Goal: Task Accomplishment & Management: Use online tool/utility

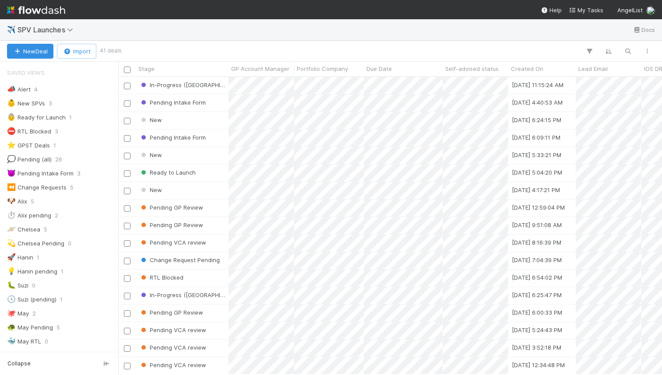
scroll to position [0, 0]
click at [628, 52] on icon "button" at bounding box center [627, 51] width 9 height 8
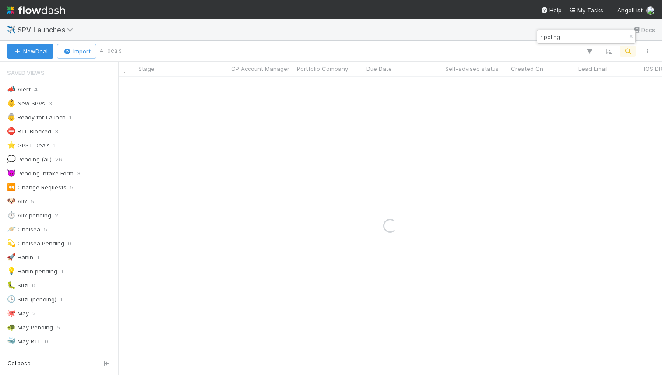
type input "rippling"
click at [213, 91] on div "Pending Information" at bounding box center [182, 85] width 93 height 17
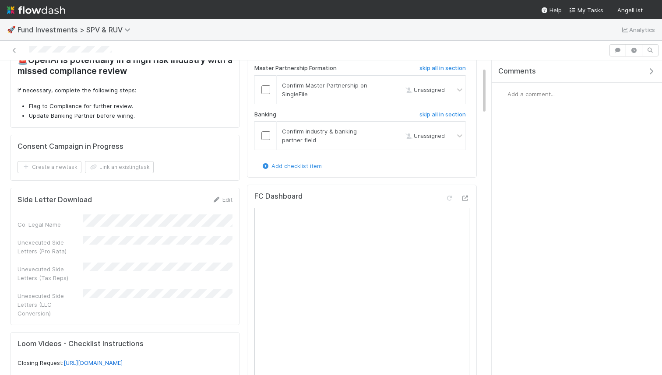
scroll to position [207, 0]
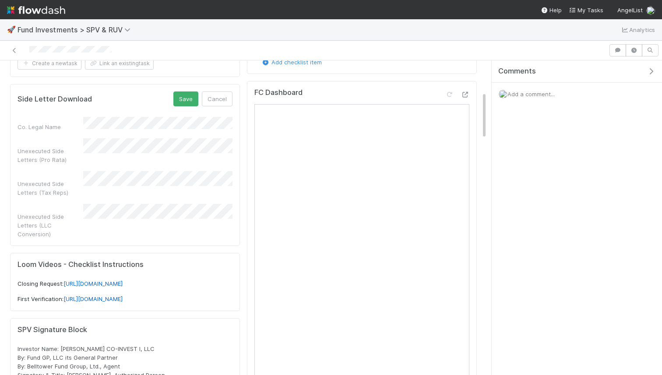
click at [116, 112] on form "Side Letter Download Save Cancel Co. Legal Name Unexecuted Side Letters (Pro Ra…" at bounding box center [125, 164] width 215 height 147
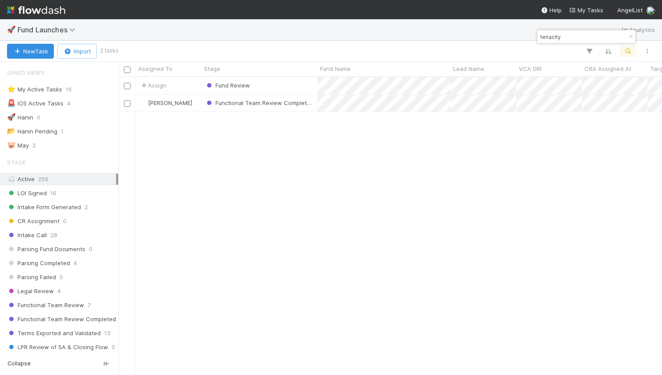
scroll to position [298, 543]
type input "tenacity"
click at [280, 86] on div "Fund Review" at bounding box center [259, 85] width 116 height 17
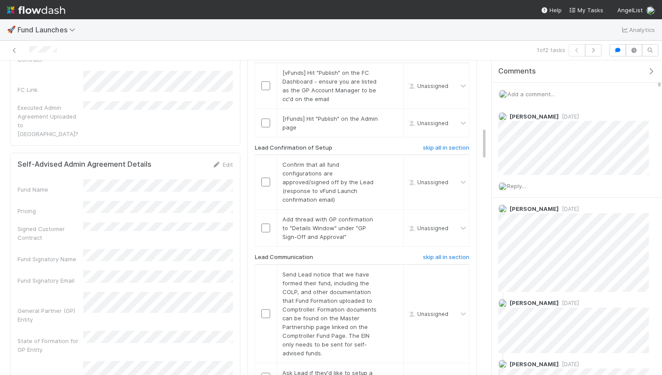
scroll to position [555, 0]
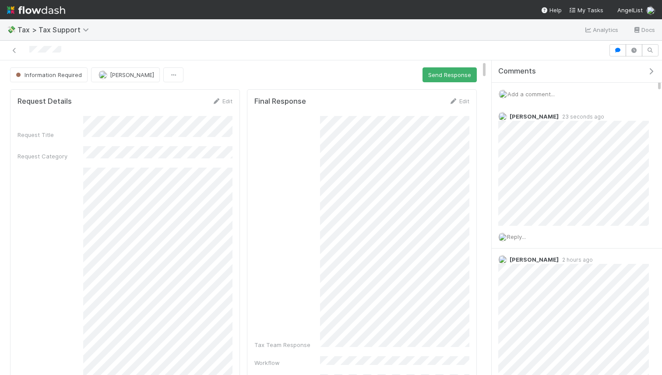
click at [533, 91] on span "Add a comment..." at bounding box center [530, 94] width 47 height 7
click at [531, 228] on button "Add Comment" at bounding box center [530, 228] width 51 height 15
